Goal: Transaction & Acquisition: Purchase product/service

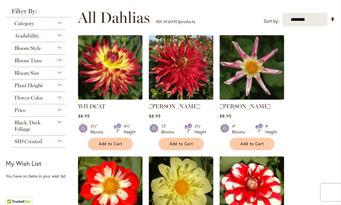
scroll to position [109, 0]
click at [26, 37] on span "Availability" at bounding box center [26, 36] width 25 height 6
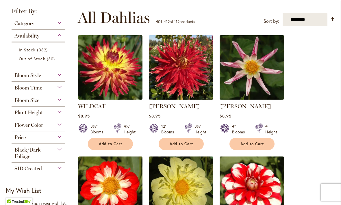
click at [31, 60] on span "Out of Stock" at bounding box center [32, 58] width 27 height 5
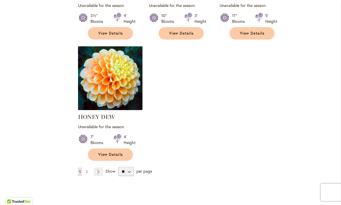
scroll to position [703, 0]
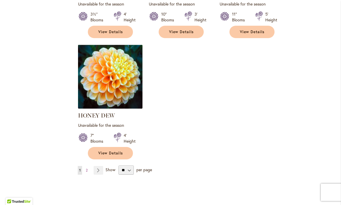
click at [97, 166] on link "Page Next" at bounding box center [99, 170] width 10 height 9
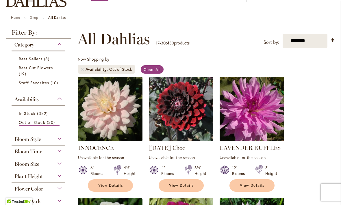
scroll to position [44, 0]
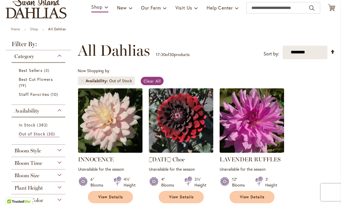
click at [27, 97] on span "Staff Favorites" at bounding box center [34, 94] width 30 height 5
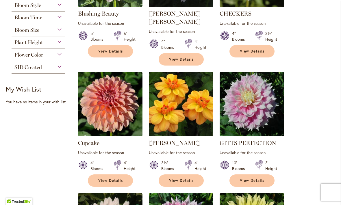
scroll to position [174, 0]
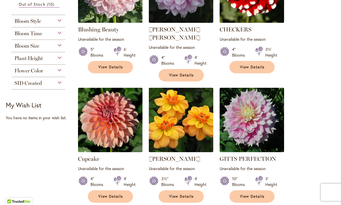
click at [25, 24] on span "Bloom Style" at bounding box center [27, 21] width 27 height 6
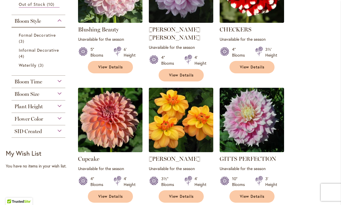
click at [36, 38] on span "Formal Decorative" at bounding box center [37, 34] width 37 height 5
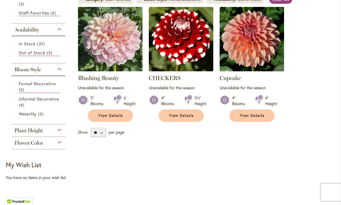
scroll to position [129, 0]
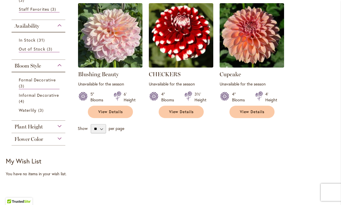
click at [29, 96] on span "Informal Decorative" at bounding box center [39, 94] width 40 height 5
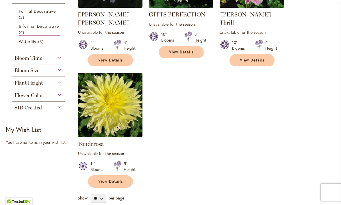
scroll to position [188, 0]
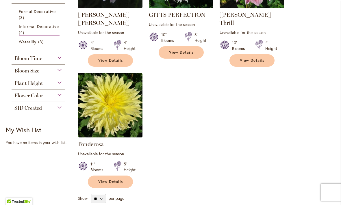
click at [32, 111] on span "SID Created" at bounding box center [27, 108] width 27 height 6
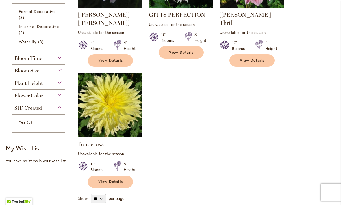
click at [25, 125] on span "Yes" at bounding box center [22, 121] width 7 height 5
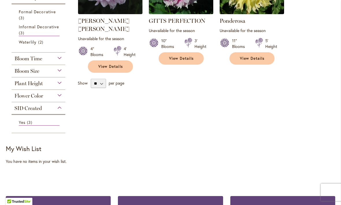
scroll to position [186, 0]
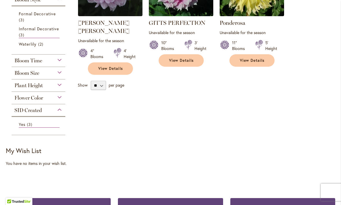
click at [27, 101] on span "Flower Color" at bounding box center [28, 98] width 29 height 6
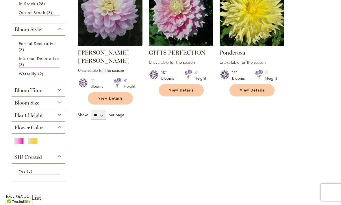
scroll to position [155, 0]
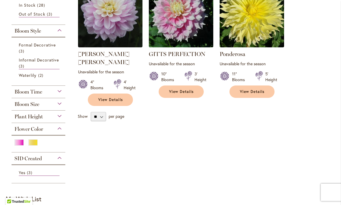
click at [34, 106] on span "Bloom Size" at bounding box center [26, 104] width 25 height 6
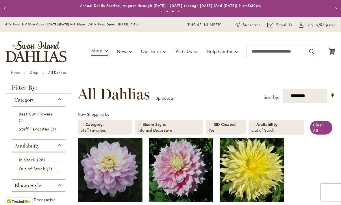
scroll to position [0, 0]
click at [58, 145] on div "Availability" at bounding box center [39, 144] width 54 height 9
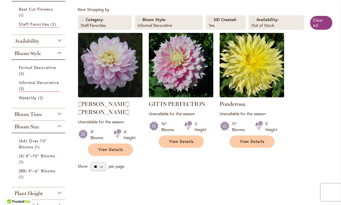
scroll to position [106, 0]
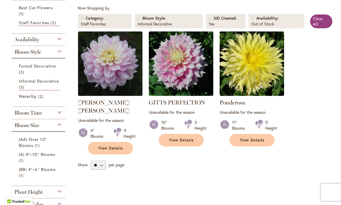
click at [61, 54] on div "Bloom Style" at bounding box center [39, 50] width 54 height 9
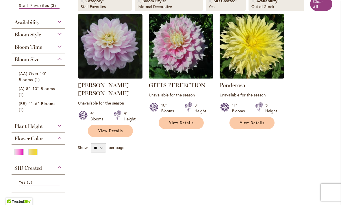
scroll to position [125, 0]
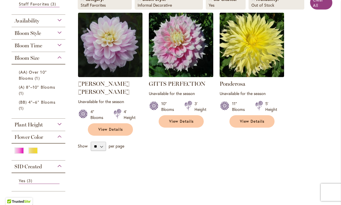
click at [62, 61] on div "Bloom Size" at bounding box center [39, 56] width 54 height 9
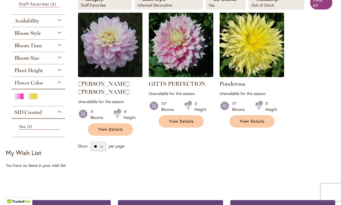
click at [6, 123] on div "Category Best Cut Flowers 1 item Out of Stock 3 items Staff Favorites 3 items" at bounding box center [38, 53] width 65 height 169
click at [62, 86] on div "Flower Color" at bounding box center [39, 81] width 54 height 9
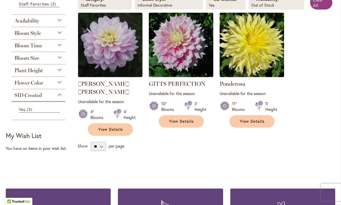
click at [61, 98] on div "SID Created" at bounding box center [39, 93] width 54 height 9
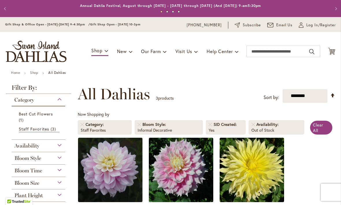
scroll to position [0, 0]
